Goal: Information Seeking & Learning: Learn about a topic

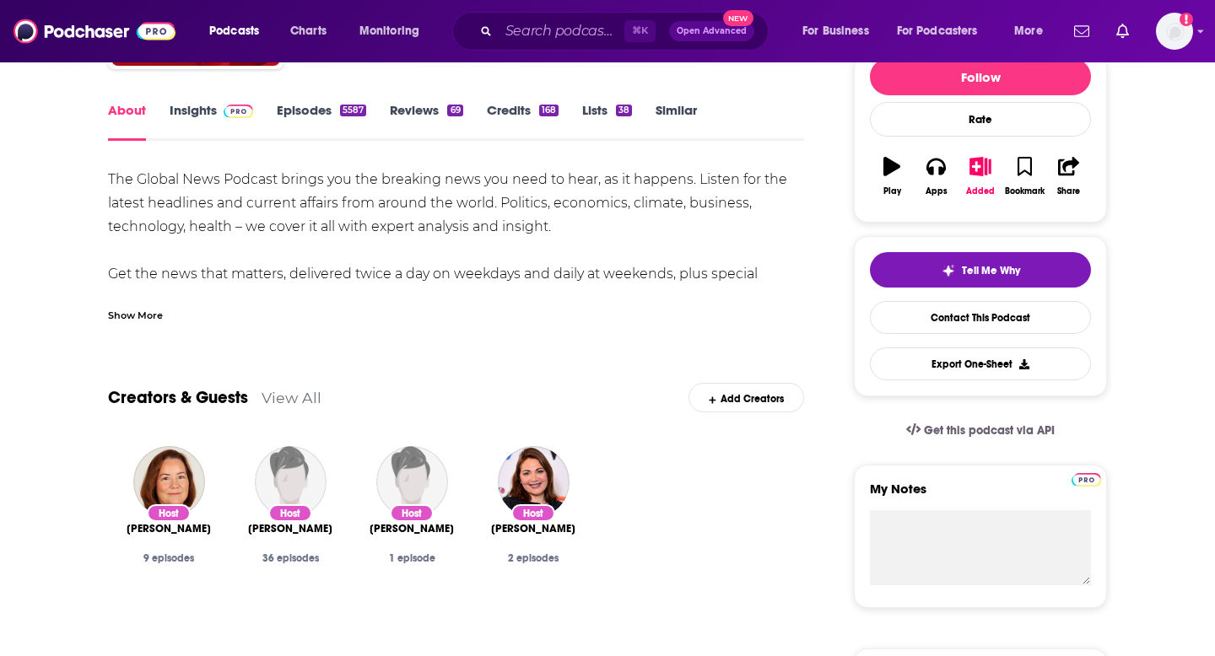
scroll to position [255, 0]
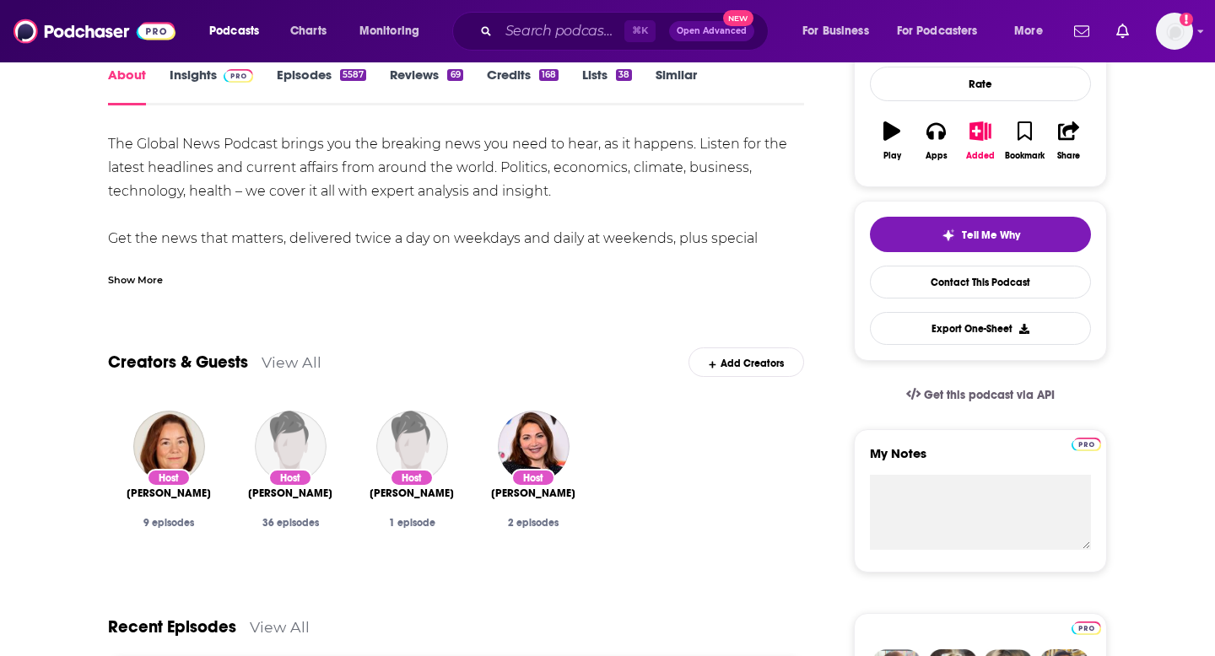
click at [145, 282] on div "Show More" at bounding box center [135, 279] width 55 height 16
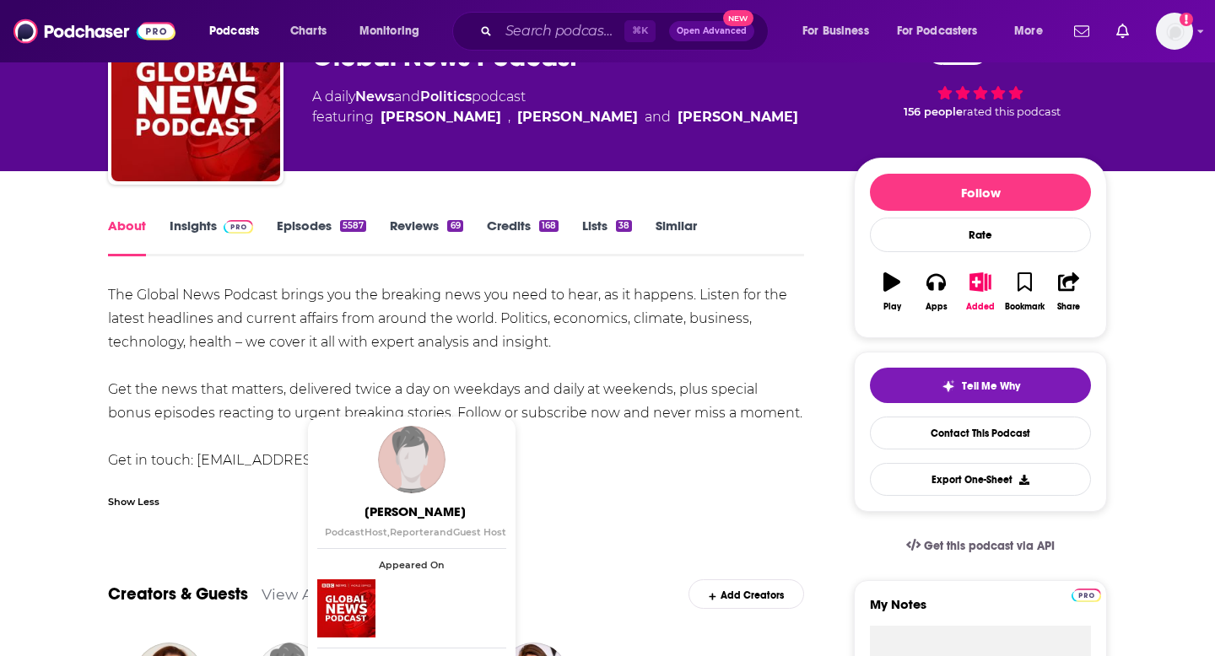
scroll to position [0, 0]
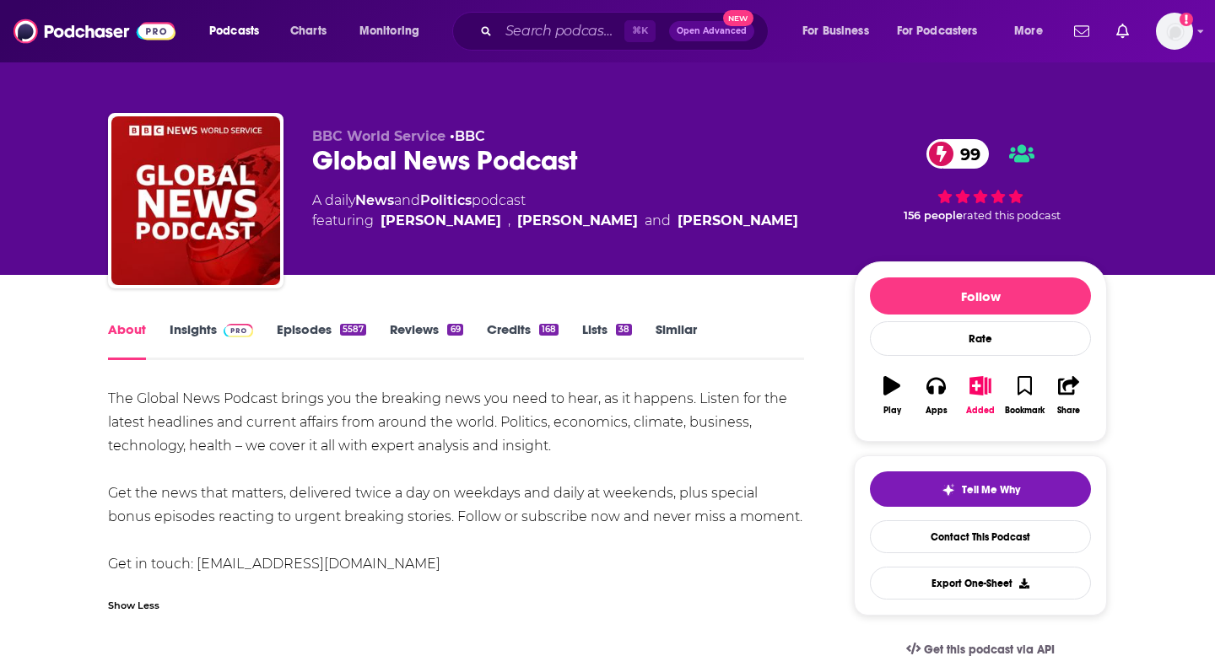
click at [214, 339] on link "Insights" at bounding box center [212, 340] width 84 height 39
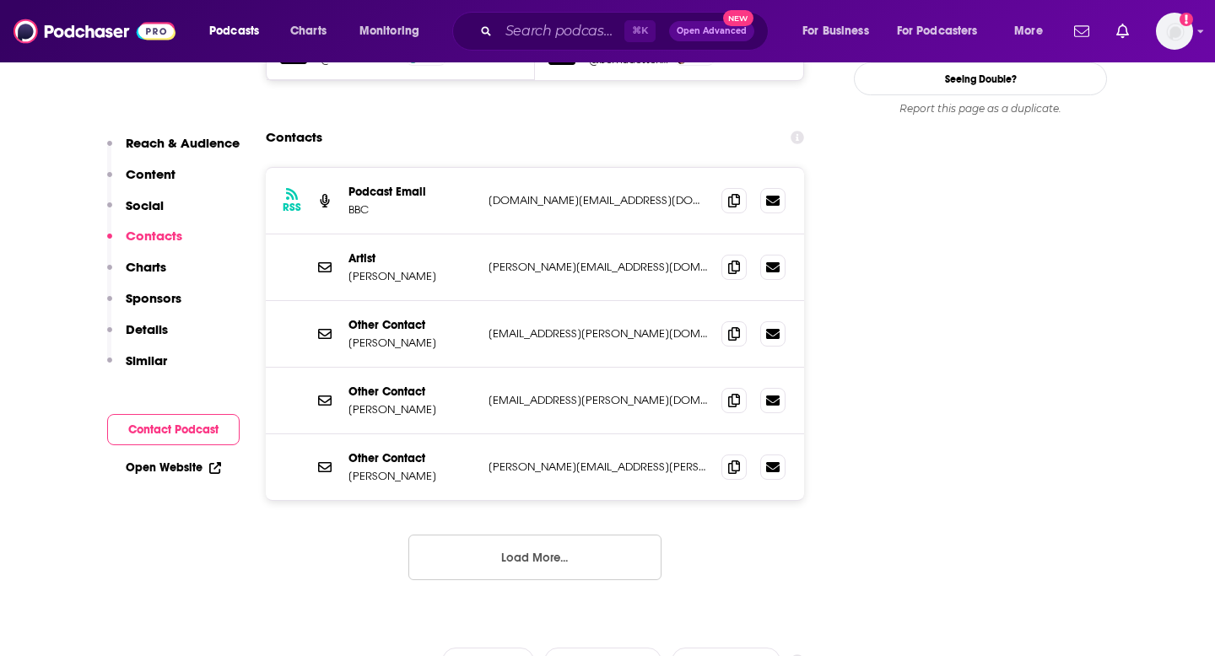
scroll to position [1696, 0]
click at [739, 262] on icon at bounding box center [734, 268] width 12 height 13
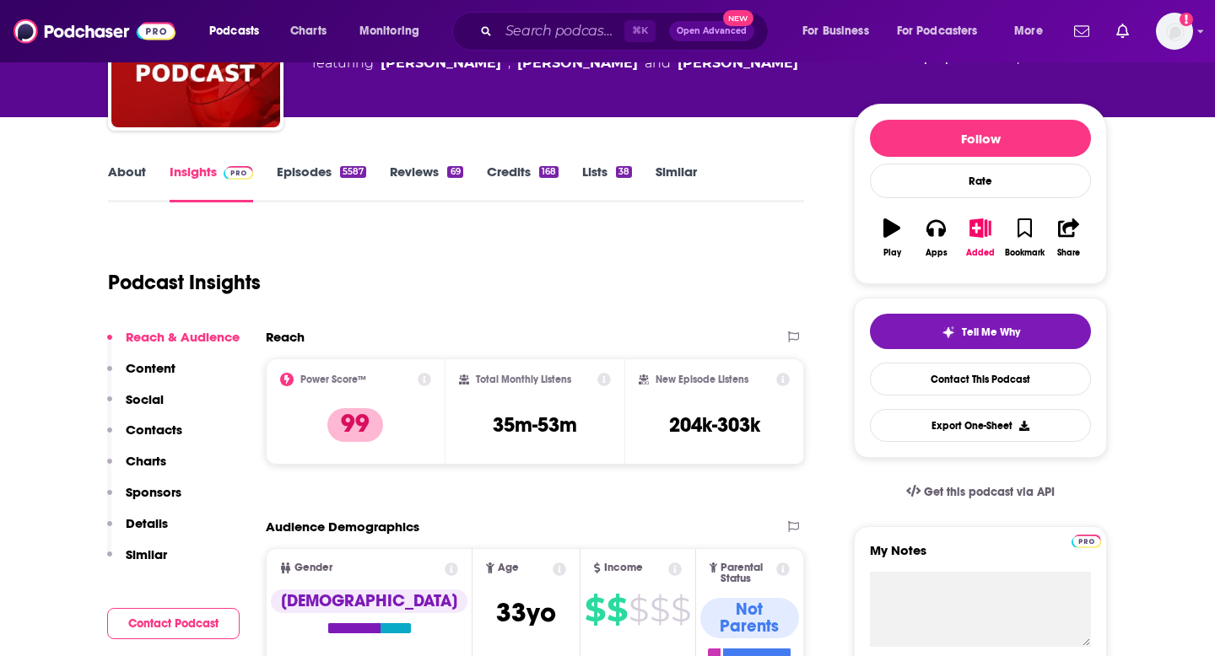
scroll to position [160, 0]
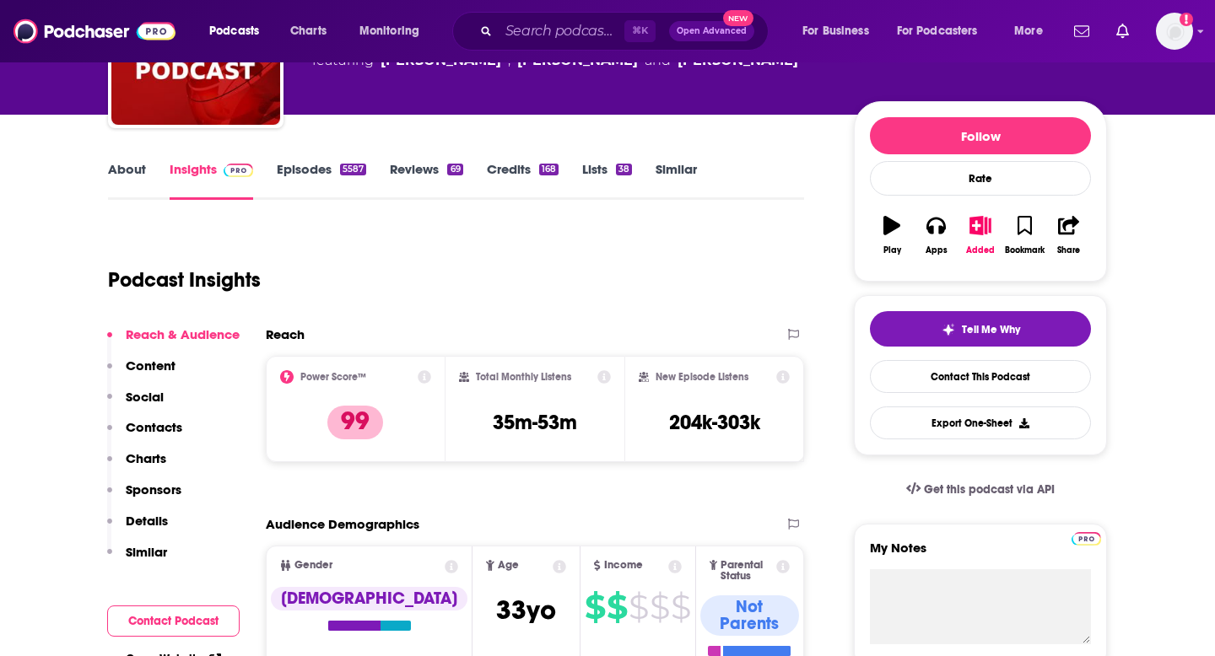
click at [117, 164] on link "About" at bounding box center [127, 180] width 38 height 39
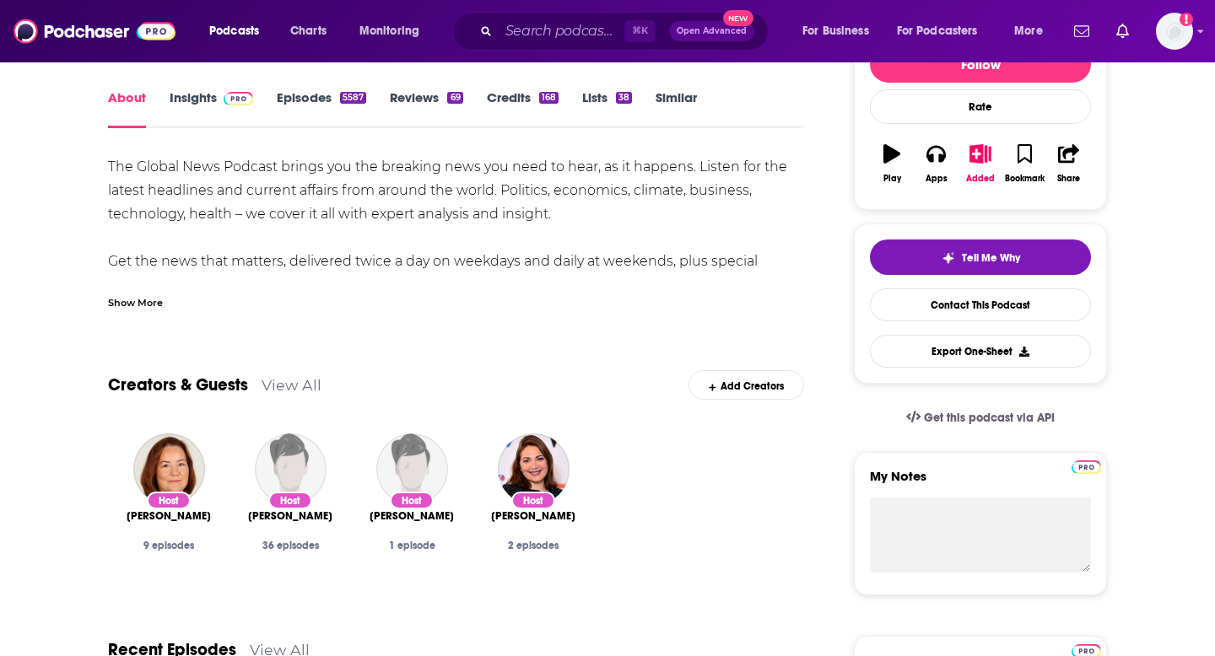
scroll to position [257, 0]
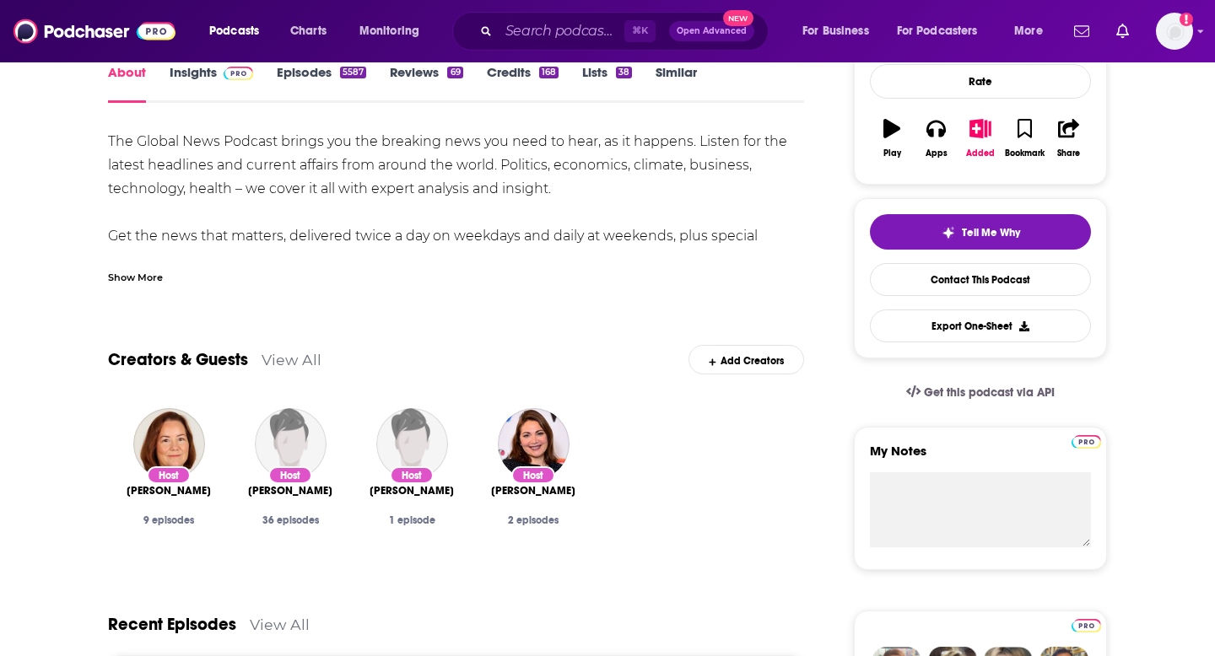
click at [290, 353] on link "View All" at bounding box center [292, 360] width 60 height 18
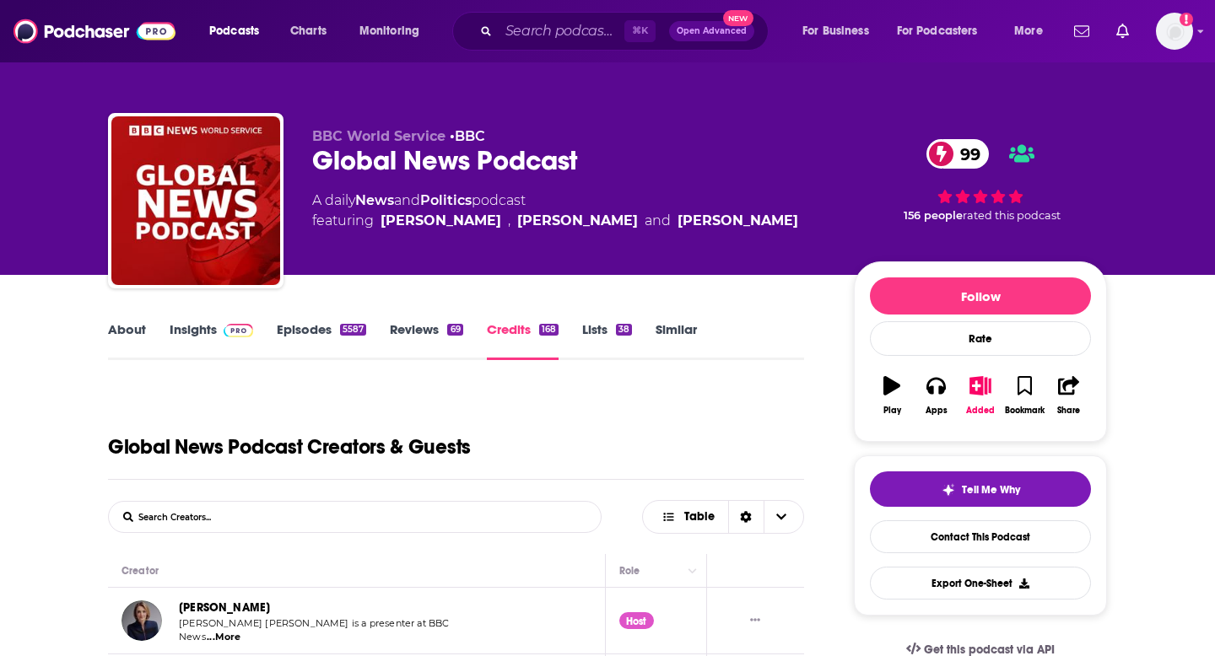
click at [128, 332] on link "About" at bounding box center [127, 340] width 38 height 39
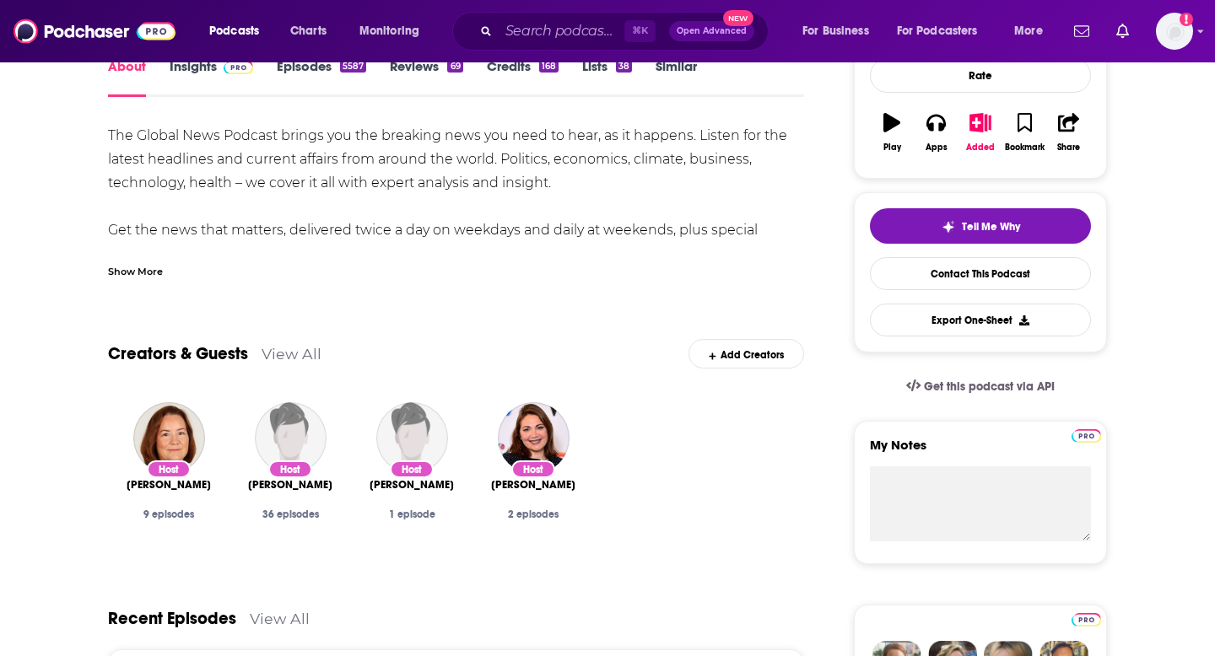
scroll to position [229, 0]
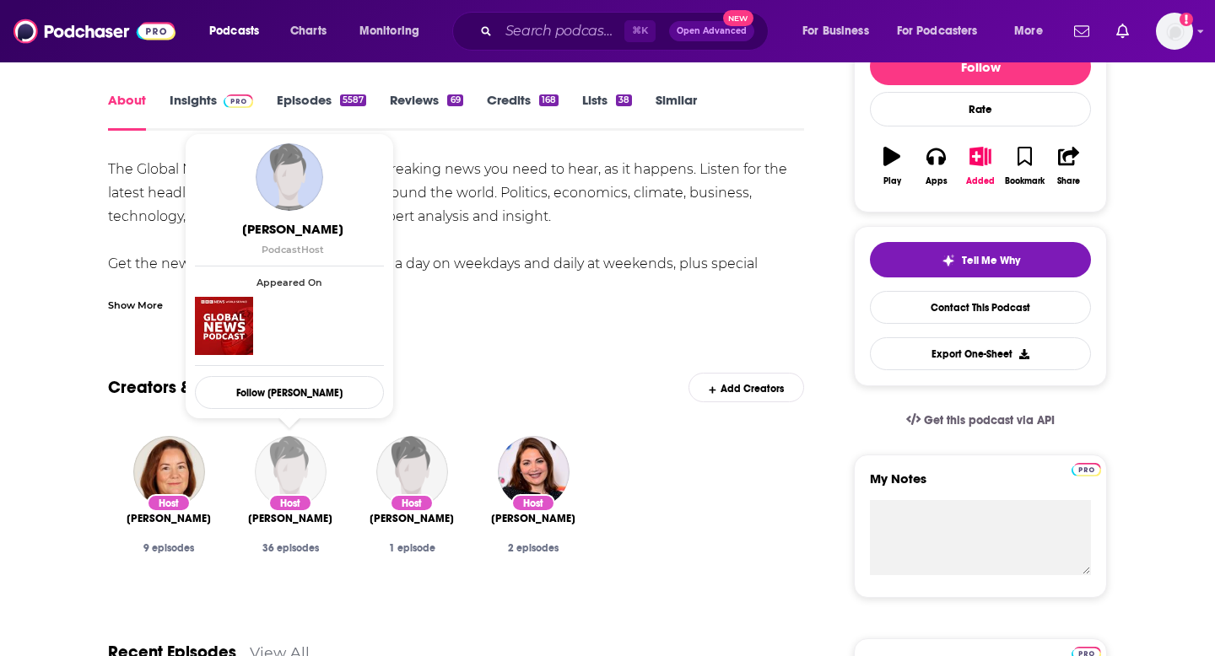
click at [305, 466] on img "Jannat Jalil" at bounding box center [291, 472] width 72 height 72
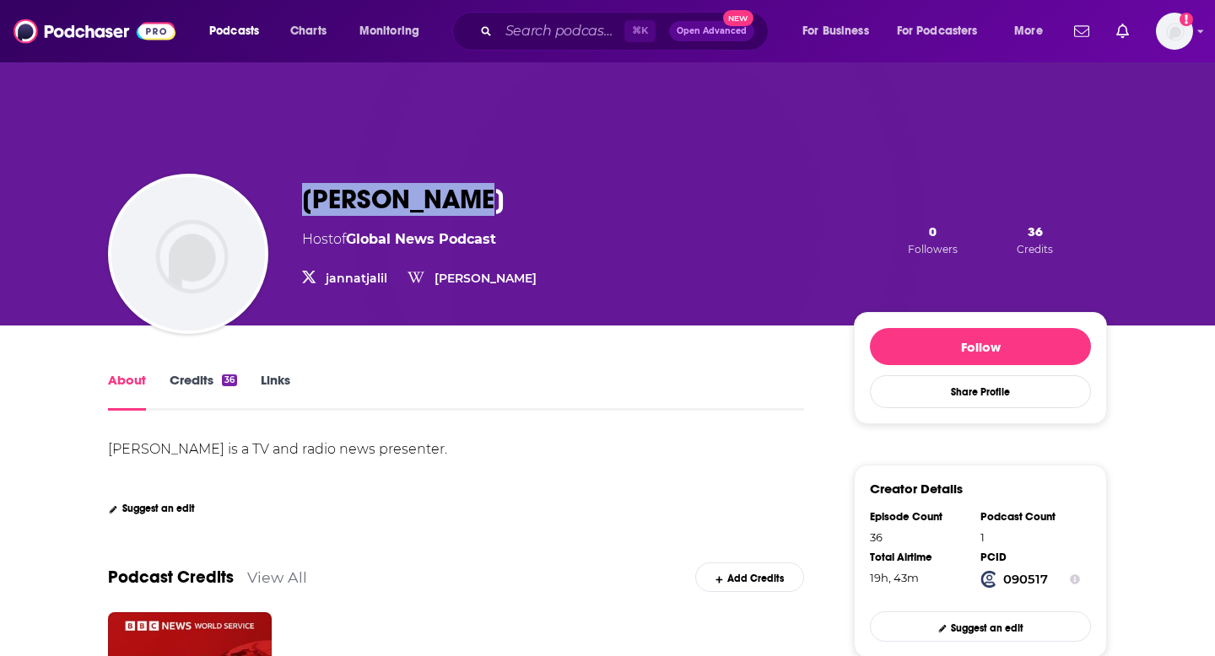
drag, startPoint x: 306, startPoint y: 202, endPoint x: 532, endPoint y: 197, distance: 226.1
click at [532, 197] on div "[PERSON_NAME] Host of Global News Podcast jannatjalil jannatjalil [PERSON_NAME]…" at bounding box center [704, 239] width 805 height 113
copy h1 "[PERSON_NAME]"
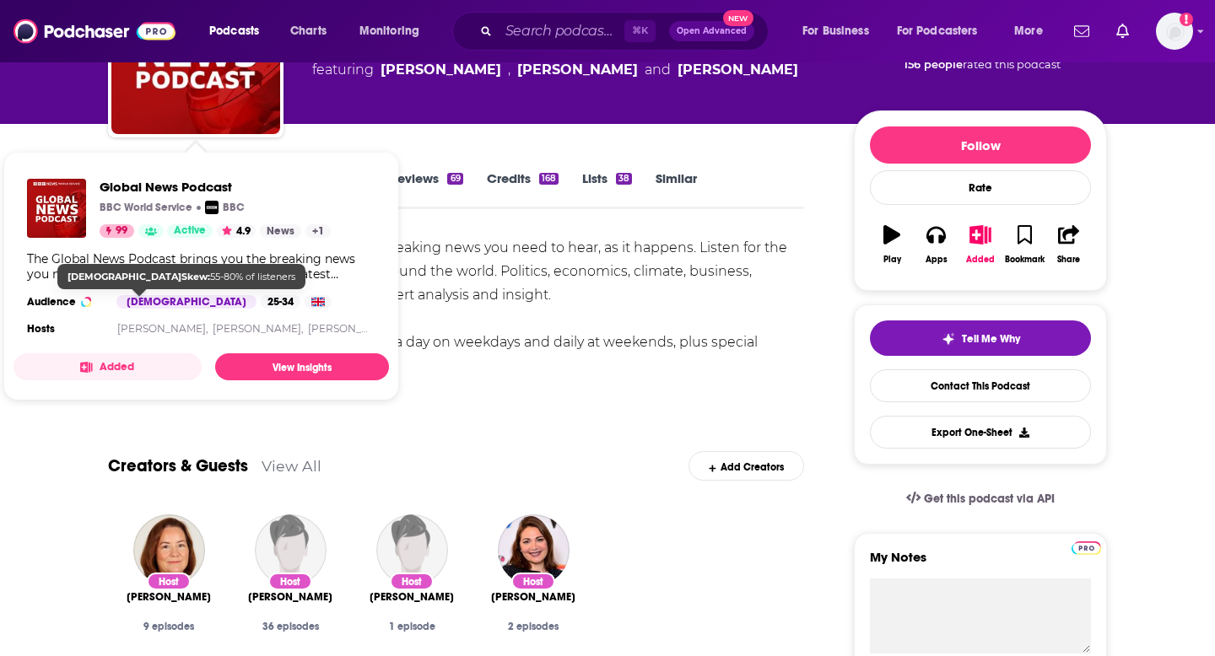
scroll to position [167, 0]
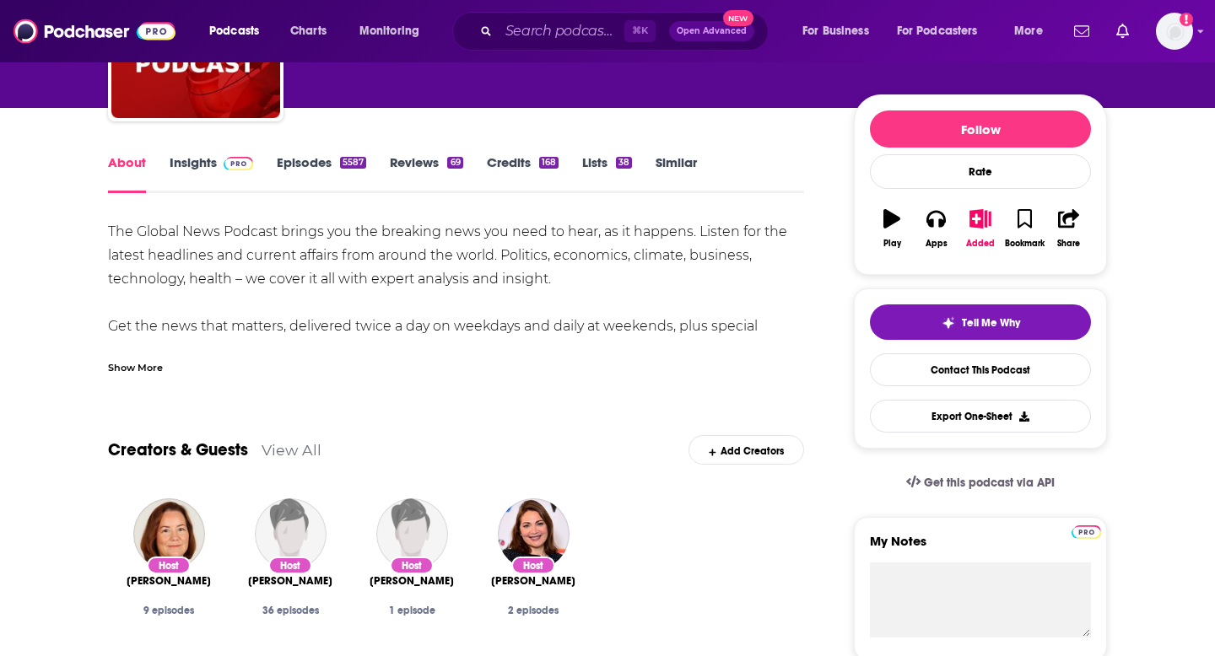
click at [528, 294] on div "The Global News Podcast brings you the breaking news you need to hear, as it ha…" at bounding box center [456, 314] width 696 height 189
click at [202, 164] on link "Insights" at bounding box center [212, 173] width 84 height 39
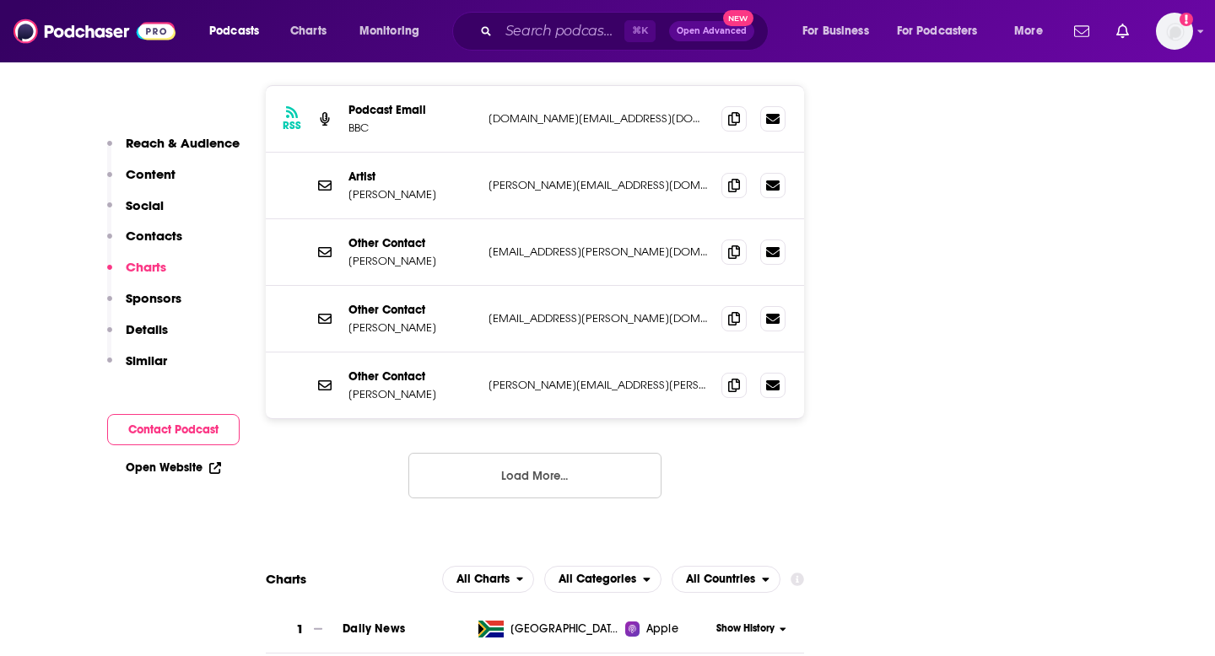
scroll to position [1778, 0]
click at [533, 454] on button "Load More..." at bounding box center [534, 477] width 253 height 46
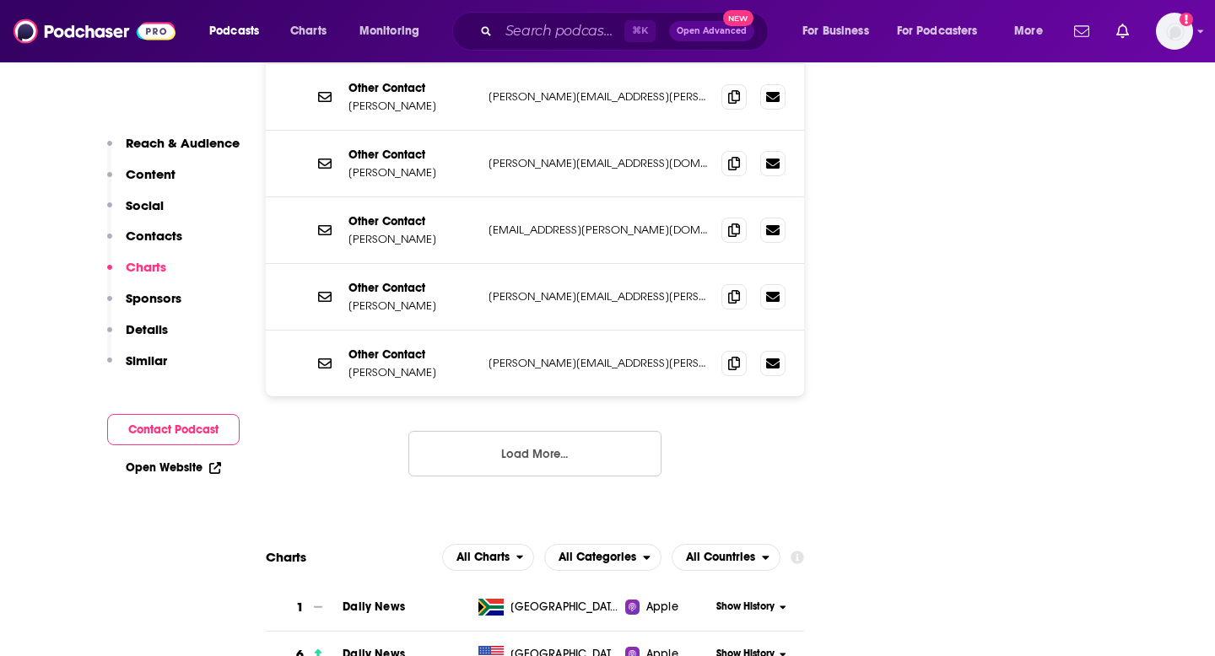
scroll to position [2150, 0]
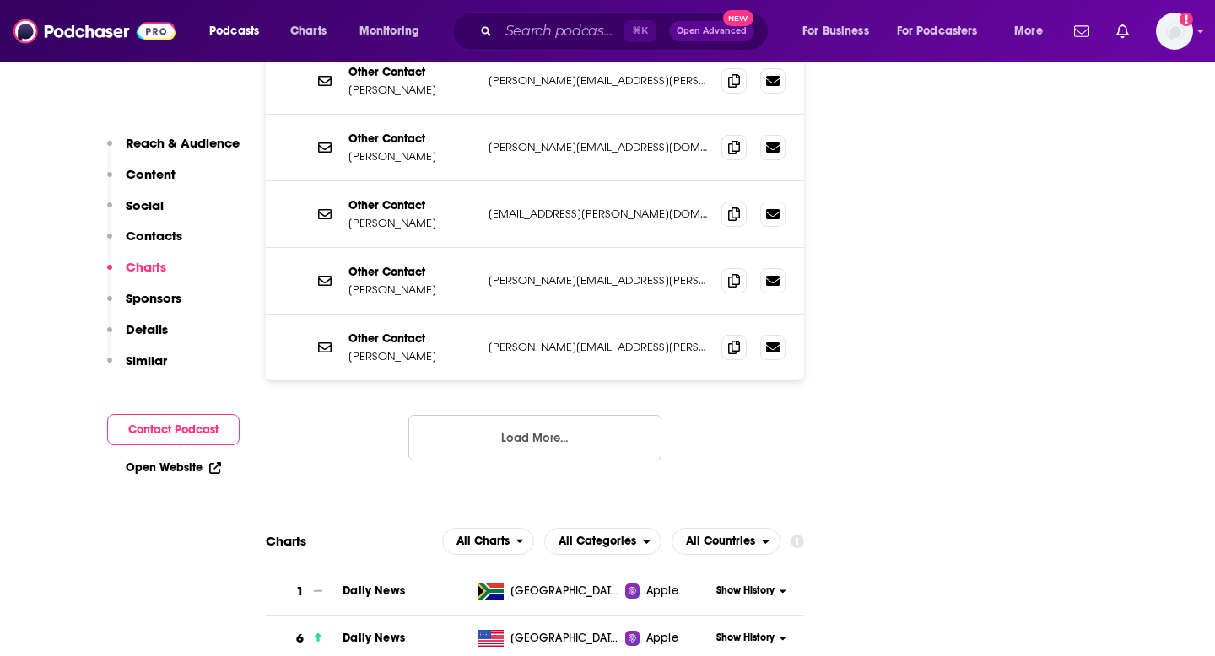
click at [527, 415] on button "Load More..." at bounding box center [534, 438] width 253 height 46
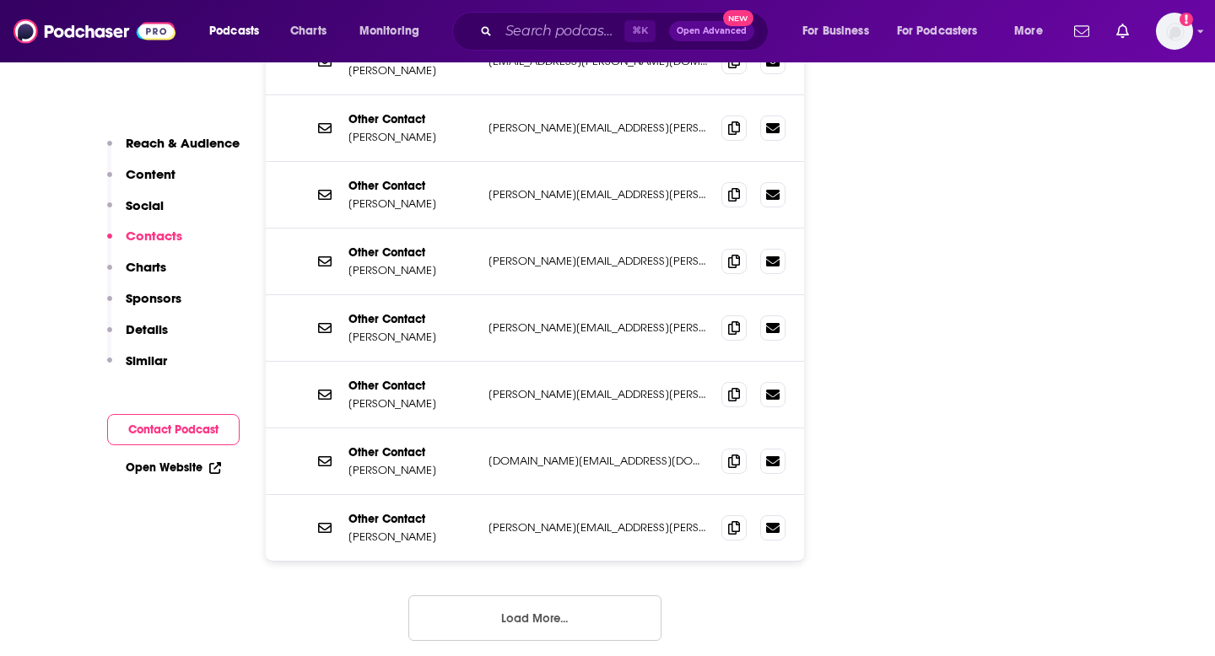
scroll to position [2251, 0]
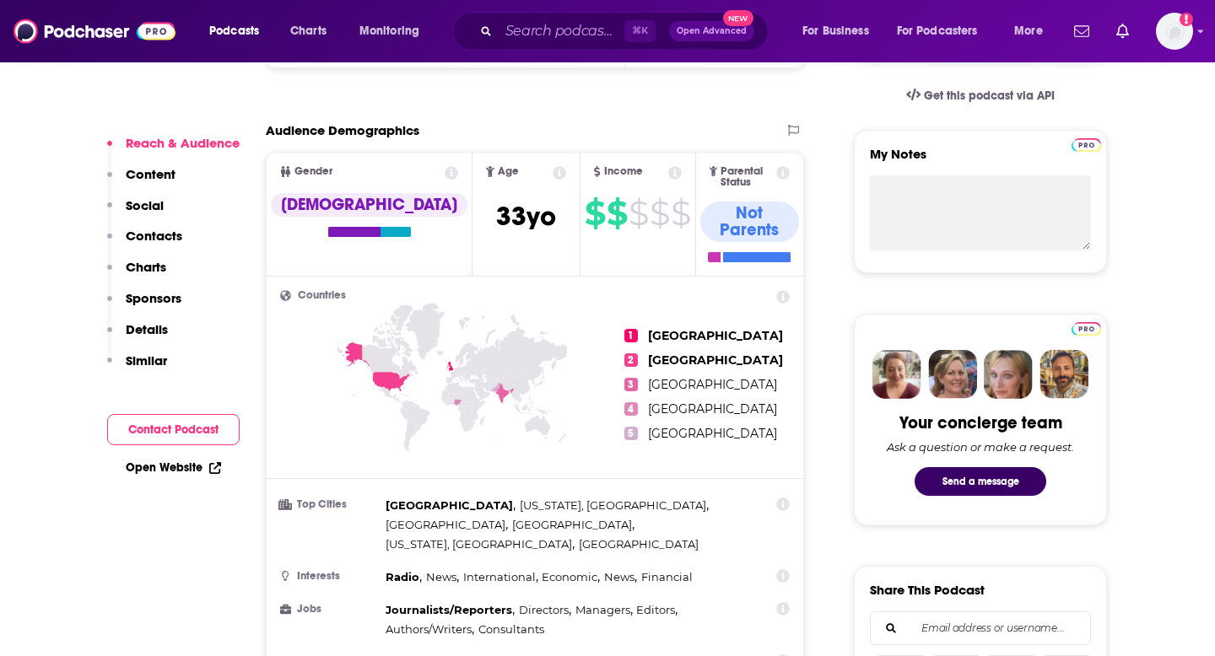
scroll to position [240, 0]
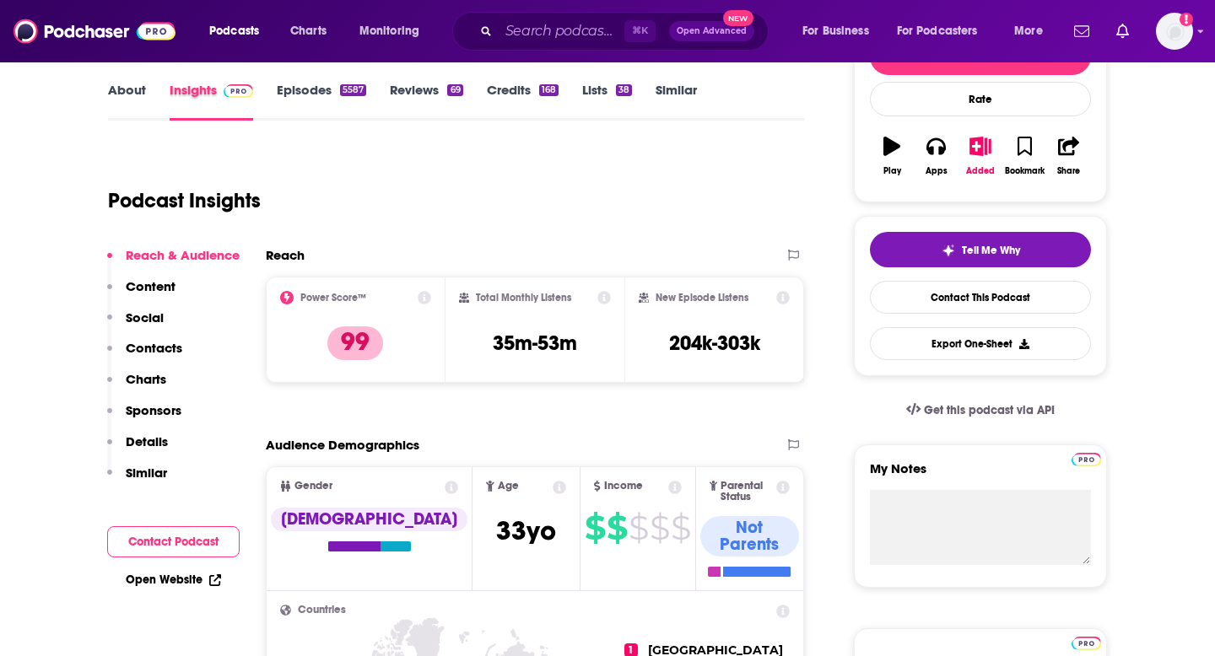
click at [273, 113] on div "Insights" at bounding box center [223, 101] width 107 height 39
click at [298, 101] on link "Episodes 5587" at bounding box center [321, 101] width 89 height 39
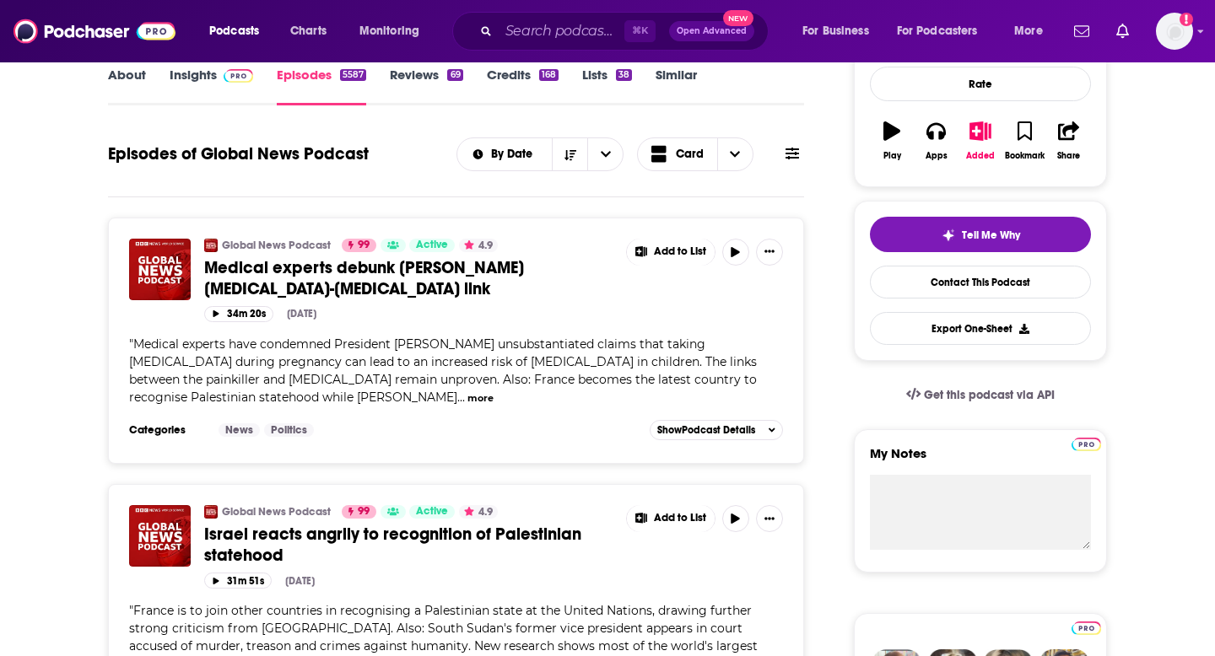
scroll to position [257, 0]
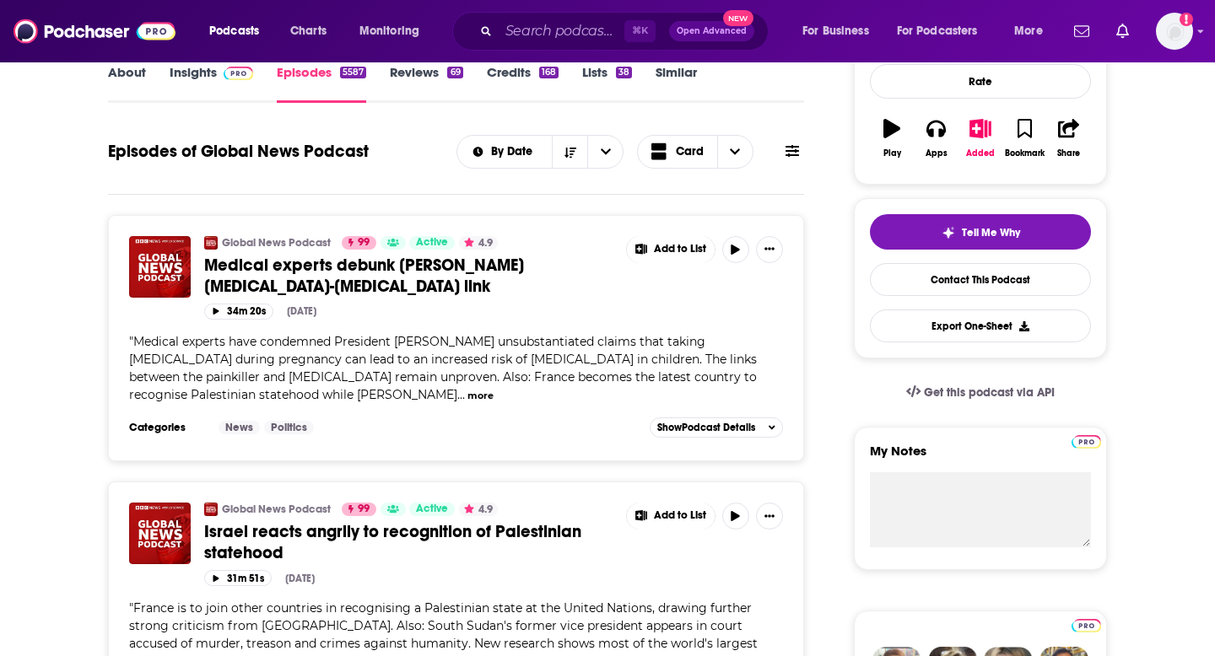
click at [467, 402] on button "more" at bounding box center [480, 396] width 26 height 14
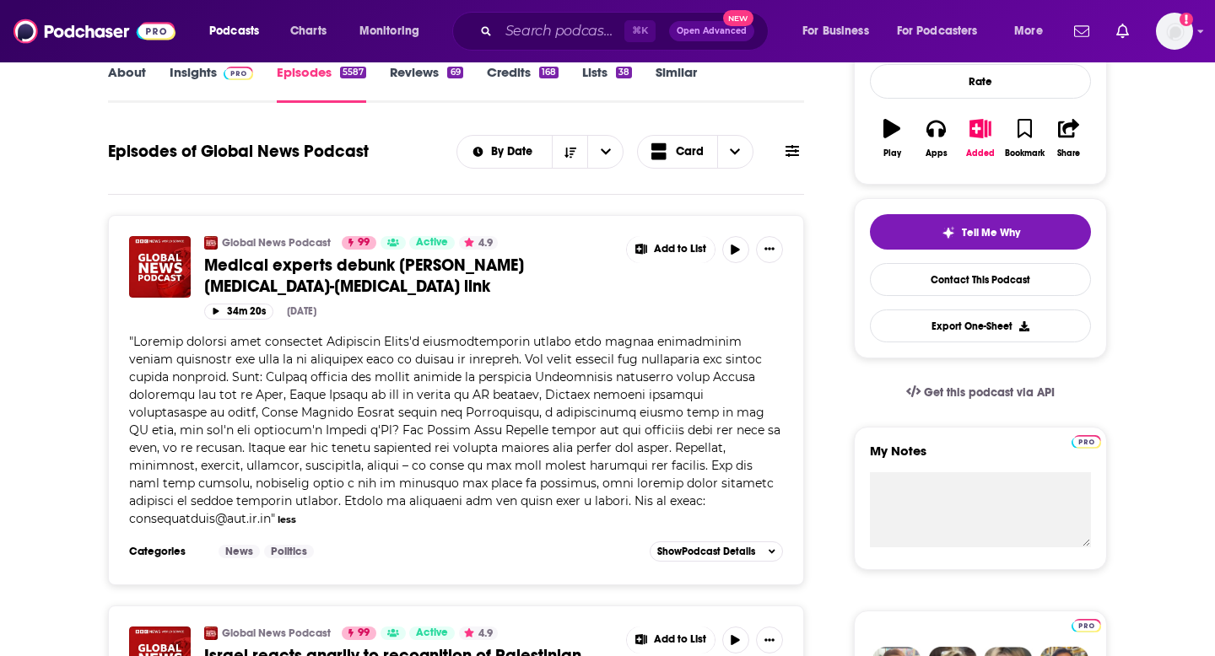
click at [129, 69] on link "About" at bounding box center [127, 83] width 38 height 39
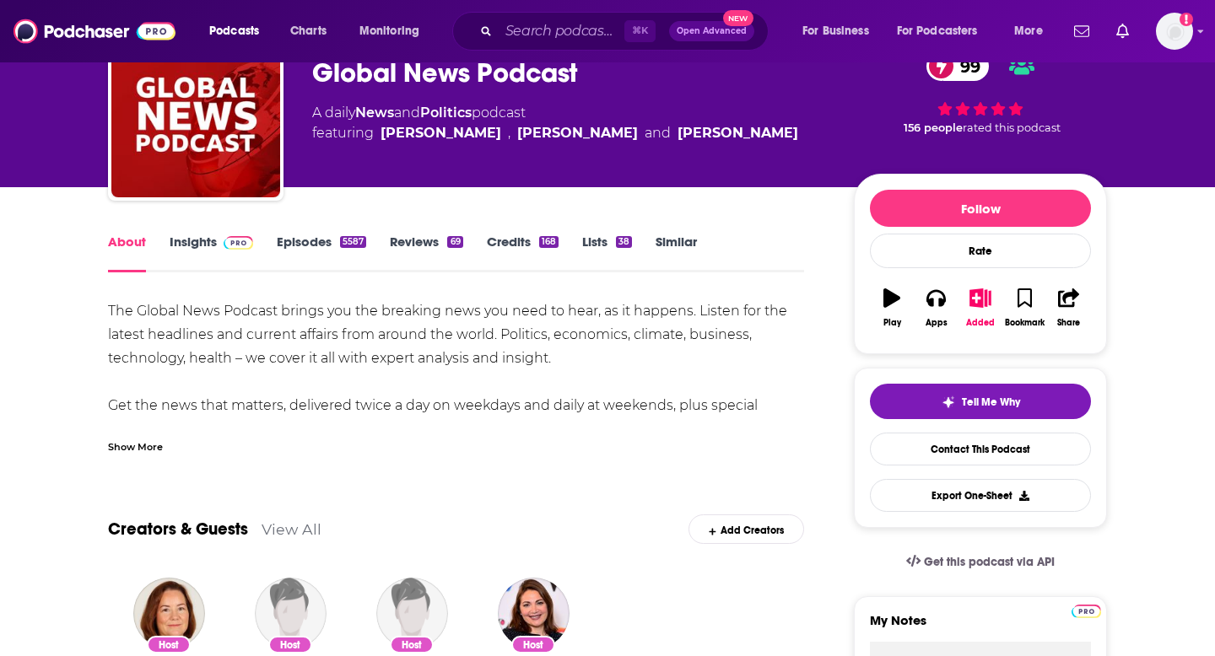
scroll to position [131, 0]
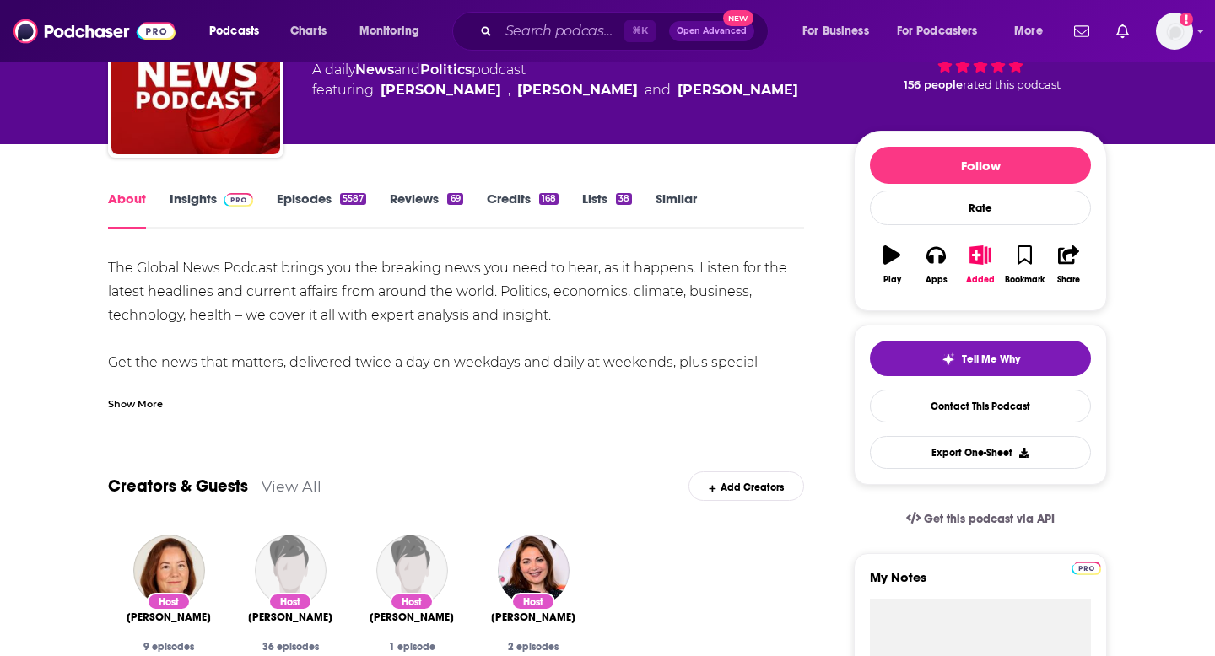
click at [138, 402] on div "Show More" at bounding box center [135, 403] width 55 height 16
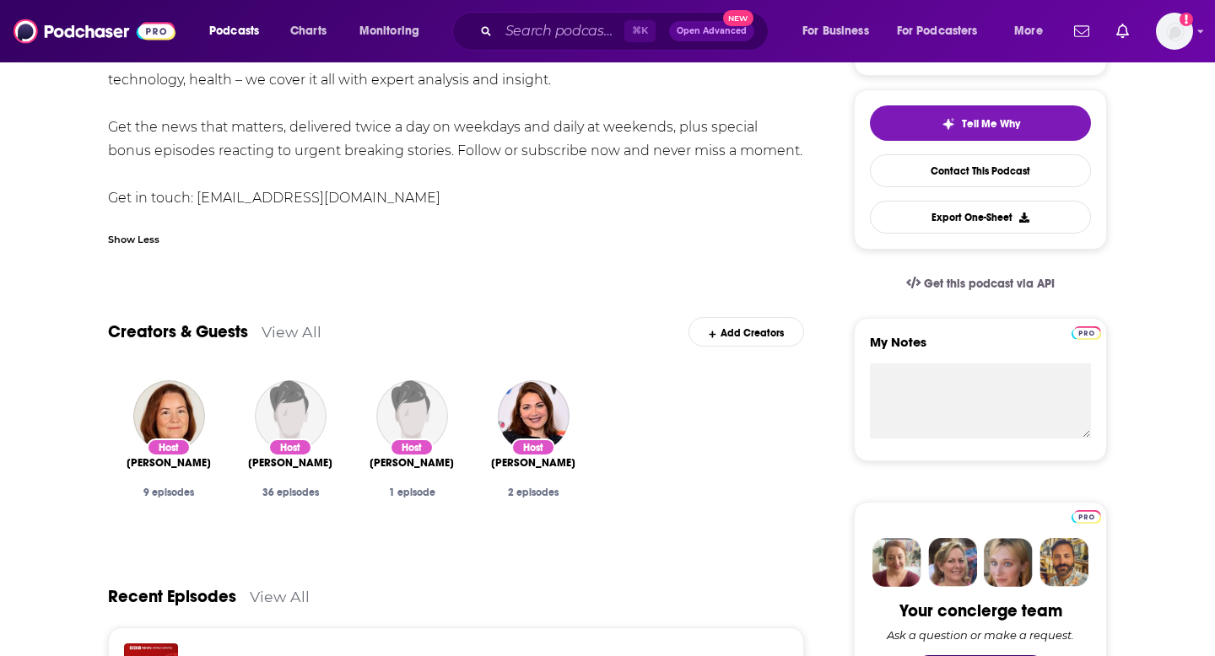
scroll to position [365, 0]
click at [477, 181] on div "The Global News Podcast brings you the breaking news you need to hear, as it ha…" at bounding box center [456, 116] width 696 height 189
click at [285, 337] on link "View All" at bounding box center [292, 333] width 60 height 18
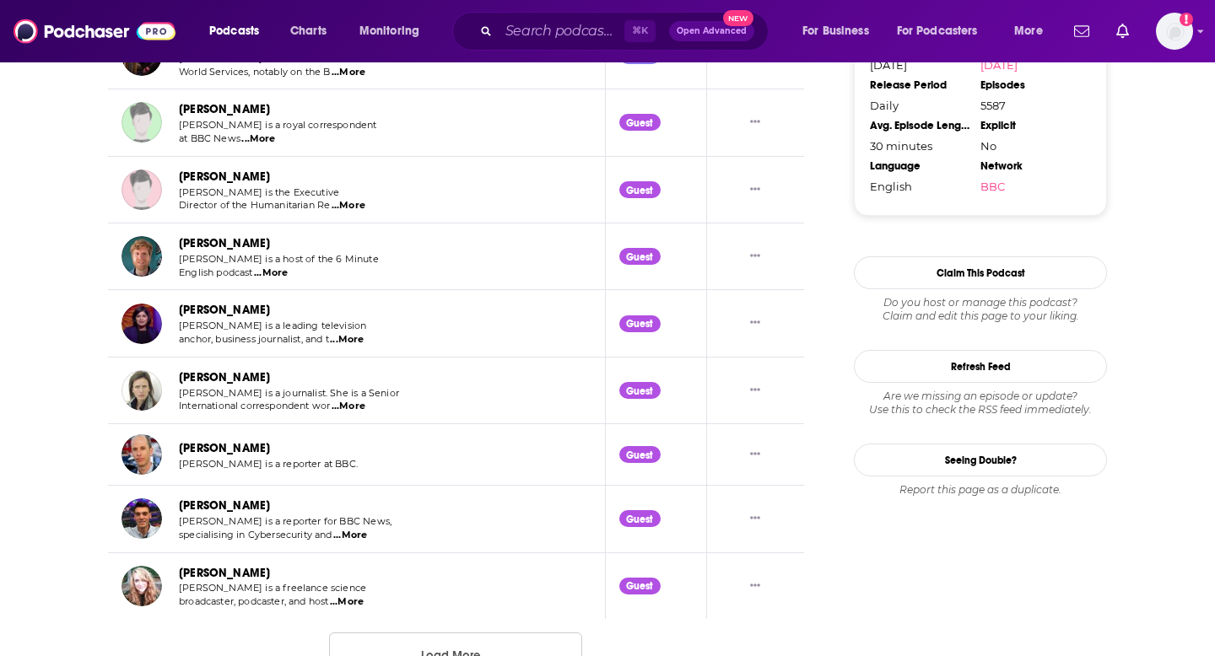
scroll to position [1701, 0]
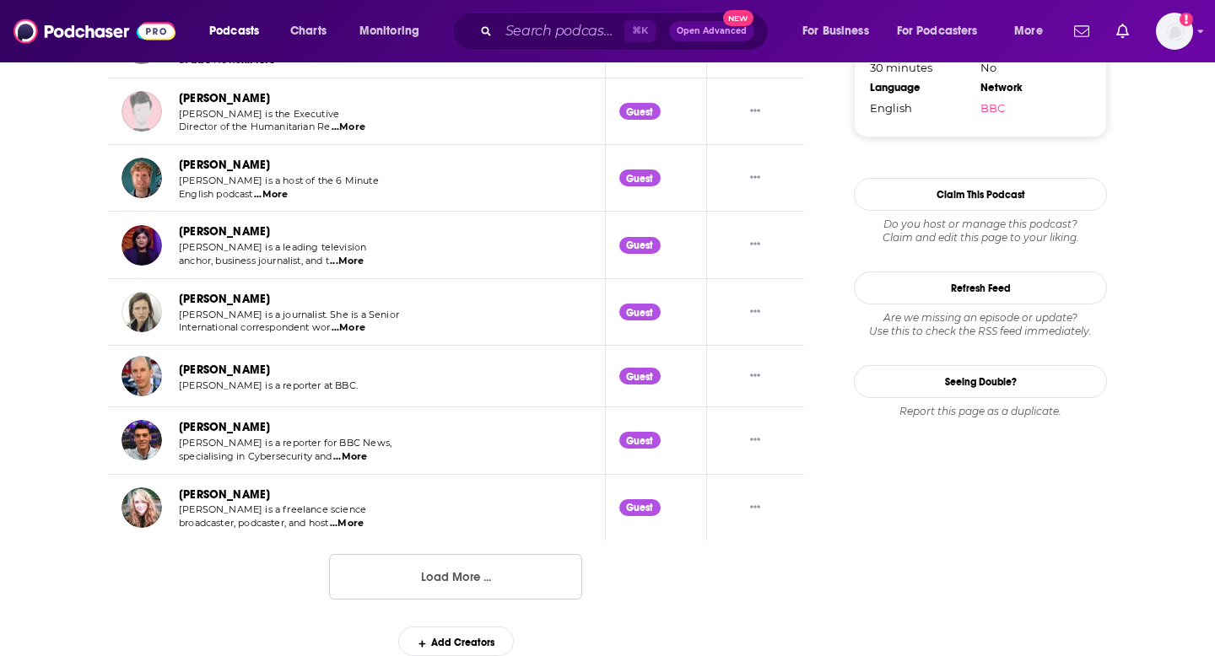
click at [402, 584] on button "Load More ..." at bounding box center [455, 577] width 253 height 46
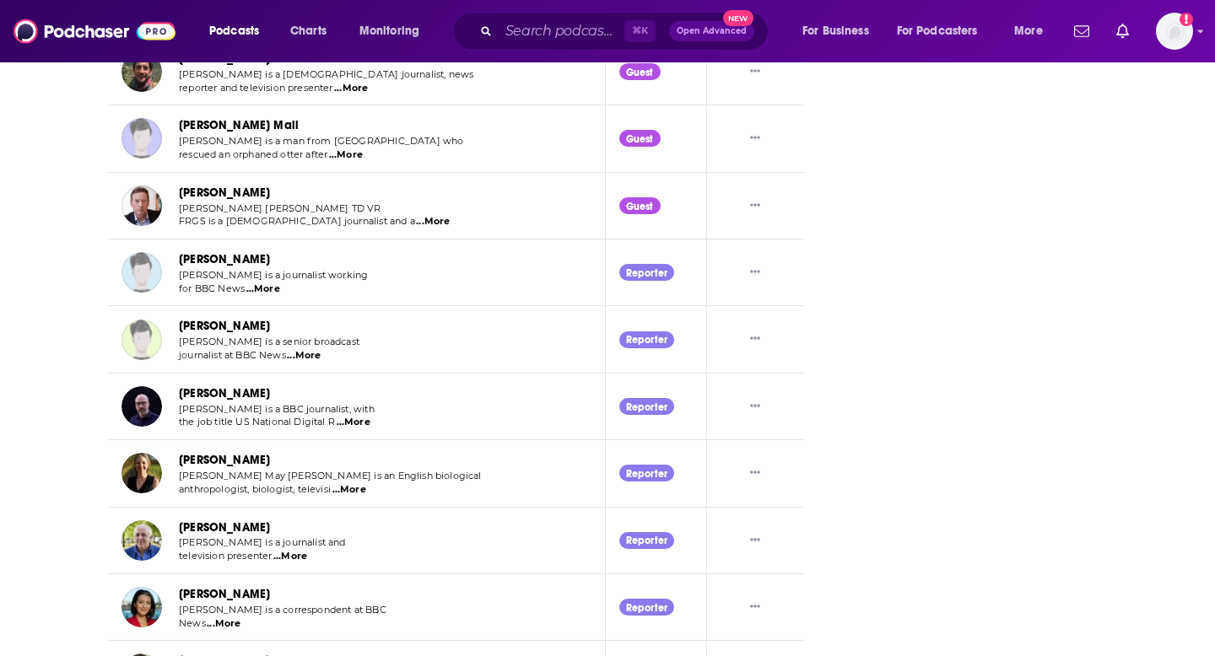
scroll to position [2736, 0]
click at [348, 165] on td "[PERSON_NAME] [PERSON_NAME] is a man from Shetland who rescued an orphaned otte…" at bounding box center [357, 139] width 498 height 67
click at [346, 156] on span "...More" at bounding box center [346, 155] width 34 height 13
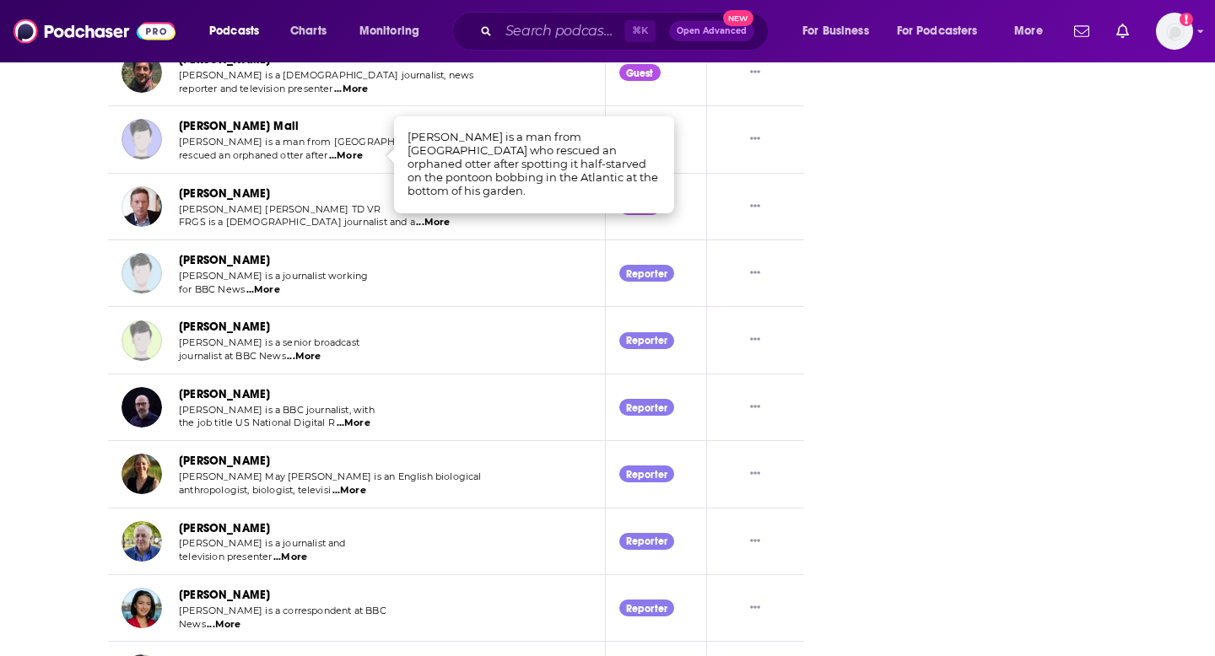
click at [389, 278] on td "[PERSON_NAME] [PERSON_NAME] is a journalist working for BBC News ...More" at bounding box center [357, 273] width 498 height 67
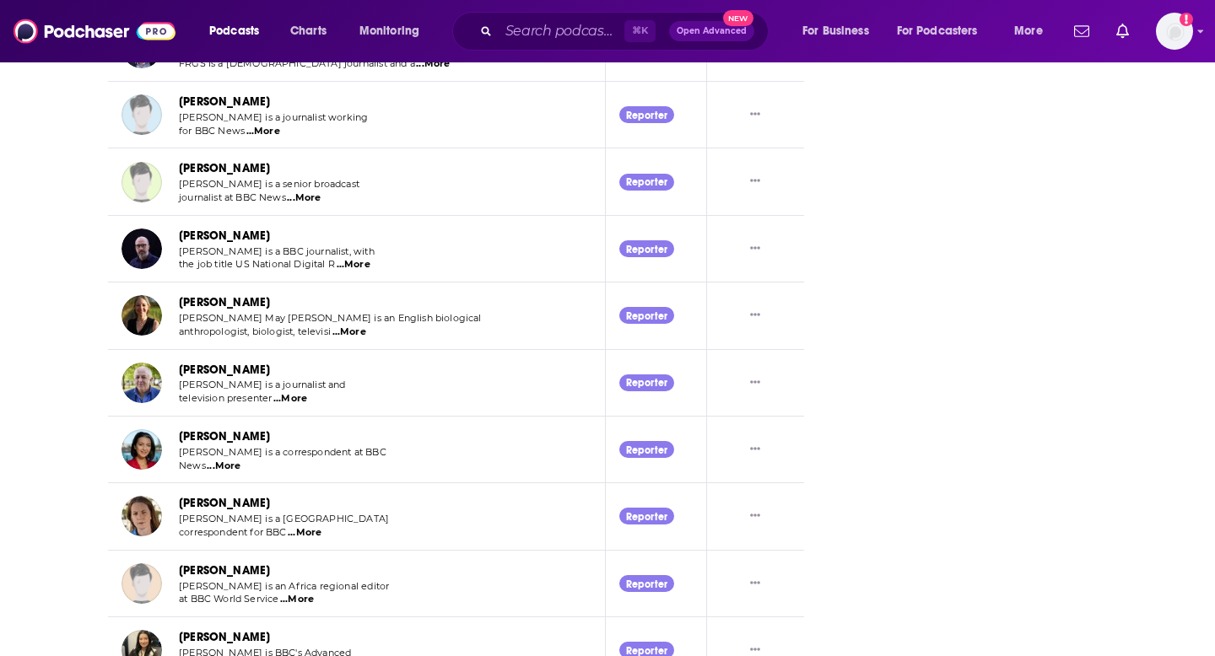
scroll to position [2894, 0]
click at [348, 336] on span "...More" at bounding box center [349, 332] width 34 height 13
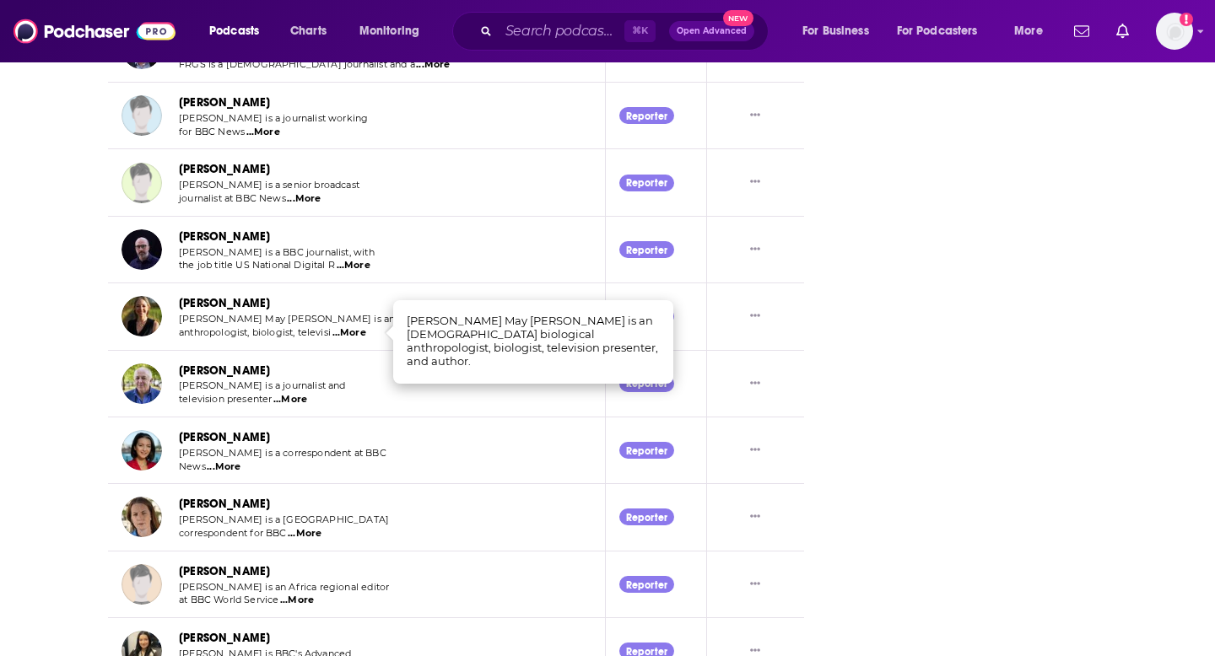
click at [348, 351] on td "[PERSON_NAME] [PERSON_NAME] is a journalist and television presenter ...More" at bounding box center [357, 384] width 498 height 67
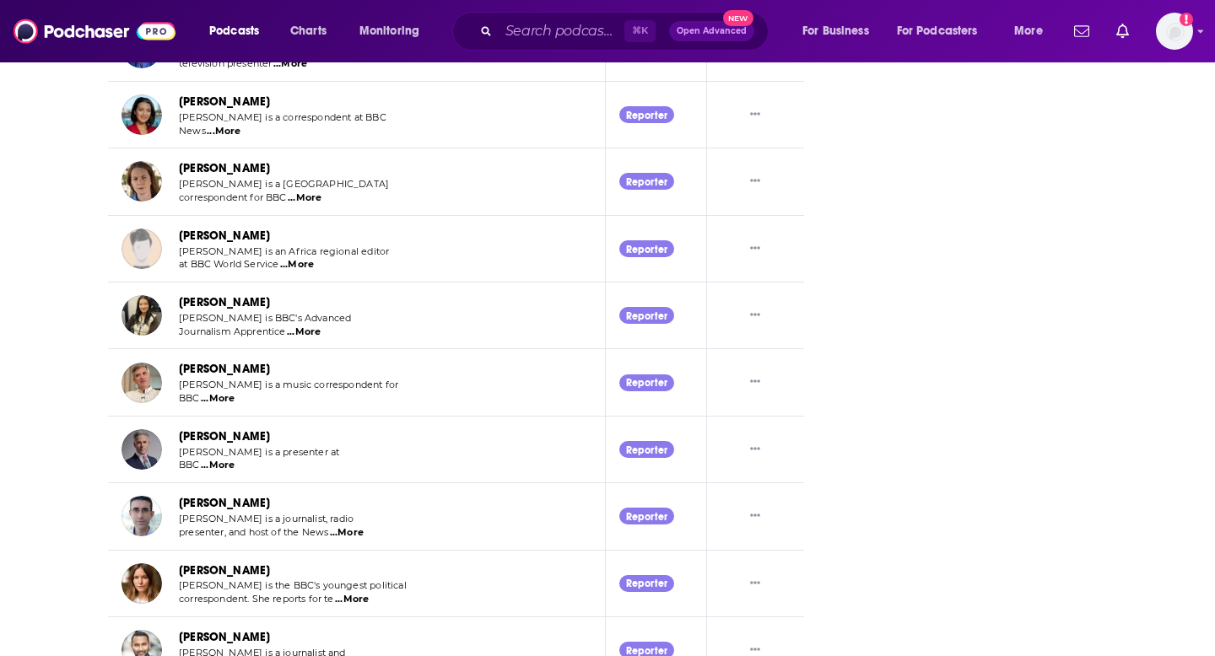
scroll to position [3374, 0]
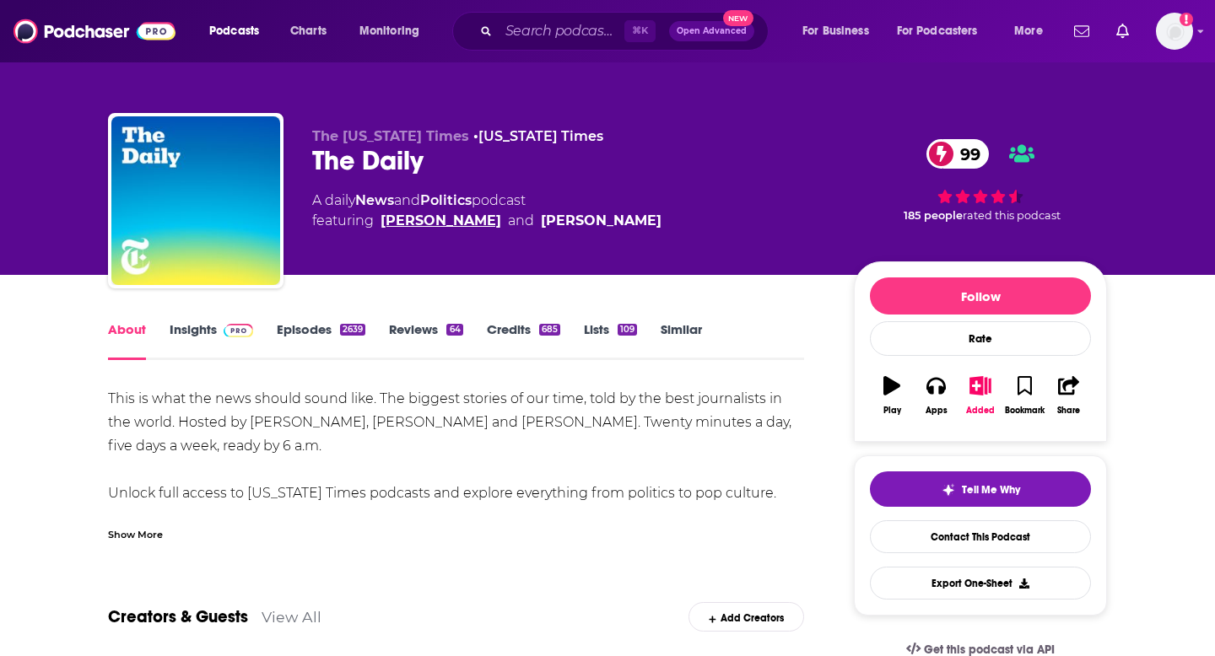
click at [423, 218] on link "[PERSON_NAME]" at bounding box center [440, 221] width 121 height 20
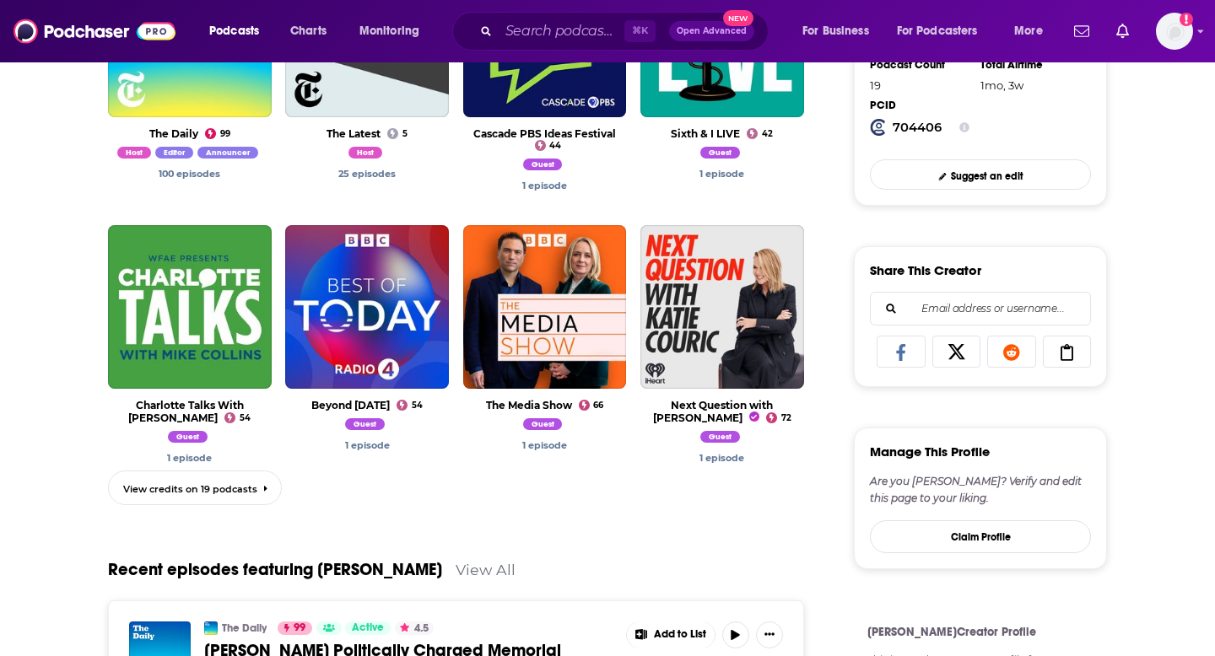
scroll to position [743, 0]
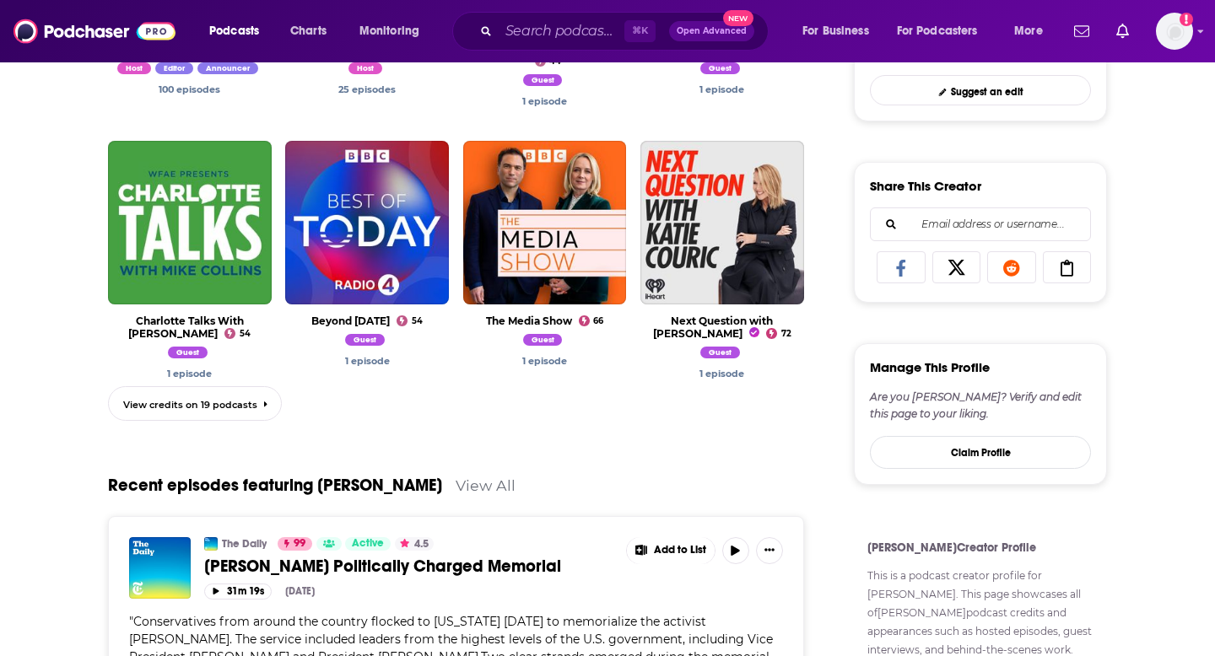
click at [990, 211] on input "Email address or username..." at bounding box center [980, 224] width 192 height 32
click at [1213, 224] on div "About Credits 2503 Links [PERSON_NAME] is the host of the [US_STATE] Times hit …" at bounding box center [607, 599] width 1215 height 2035
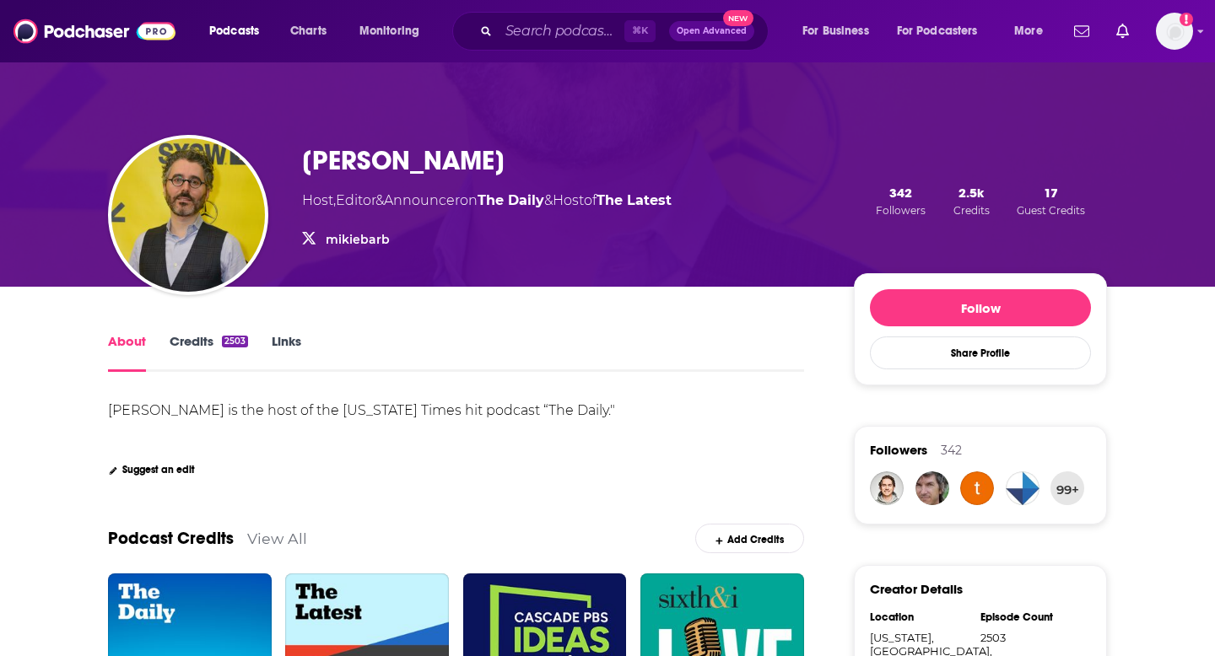
scroll to position [0, 0]
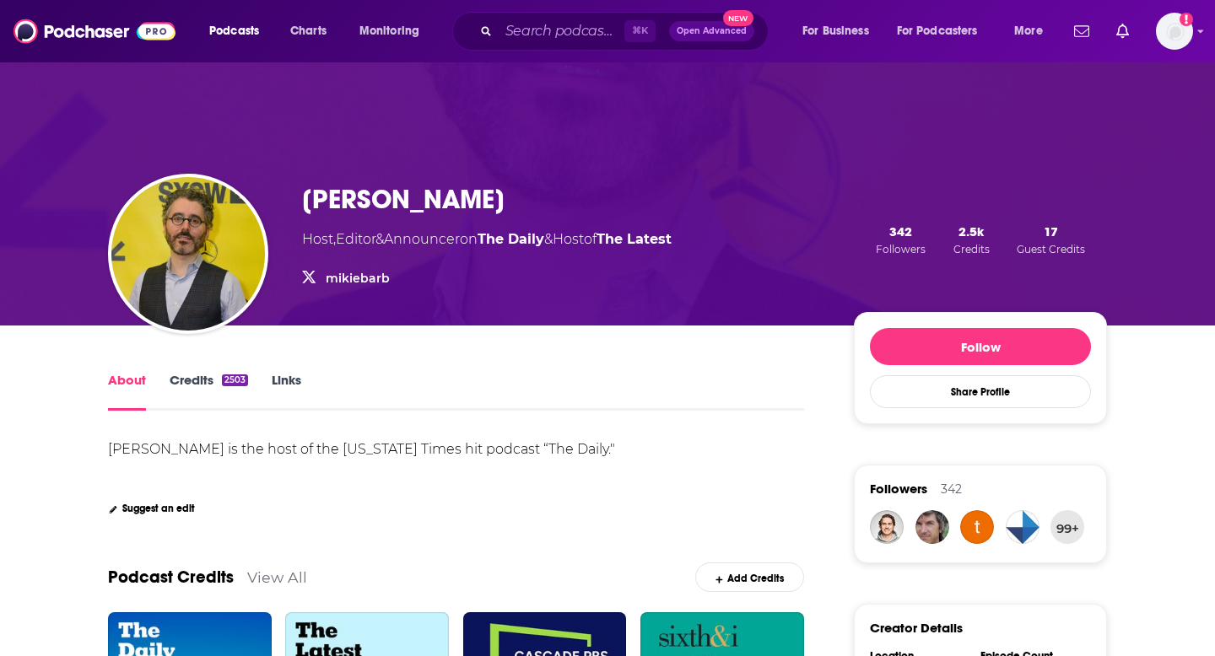
drag, startPoint x: 305, startPoint y: 203, endPoint x: 556, endPoint y: 202, distance: 250.5
click at [557, 202] on div "[PERSON_NAME]" at bounding box center [486, 199] width 369 height 33
copy h1 "[PERSON_NAME]"
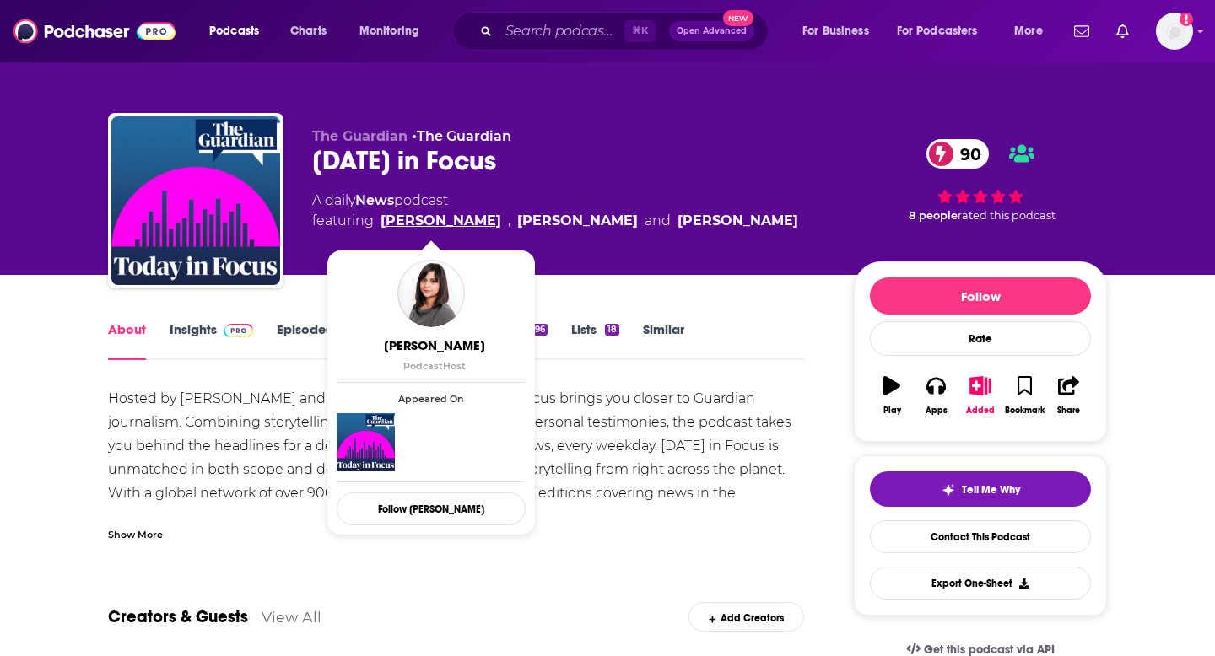
click at [405, 218] on link "Nosheen Iqbal" at bounding box center [440, 221] width 121 height 20
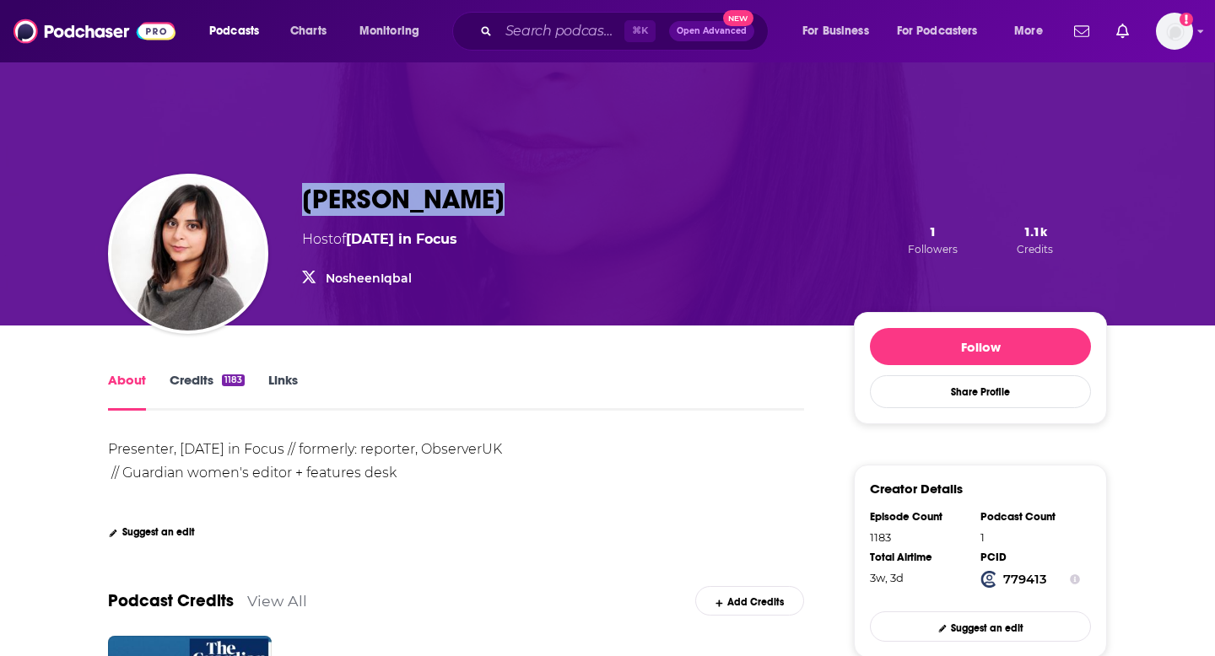
drag, startPoint x: 306, startPoint y: 202, endPoint x: 552, endPoint y: 202, distance: 245.5
click at [553, 202] on div "Nosheen Iqbal Host of Today in Focus NosheenIqbal NosheenIqbal 1 Followers 1.1k…" at bounding box center [704, 239] width 805 height 113
copy h1 "Nosheen Iqbal"
click at [405, 241] on link "Today in Focus" at bounding box center [401, 239] width 111 height 16
